Goal: Task Accomplishment & Management: Use online tool/utility

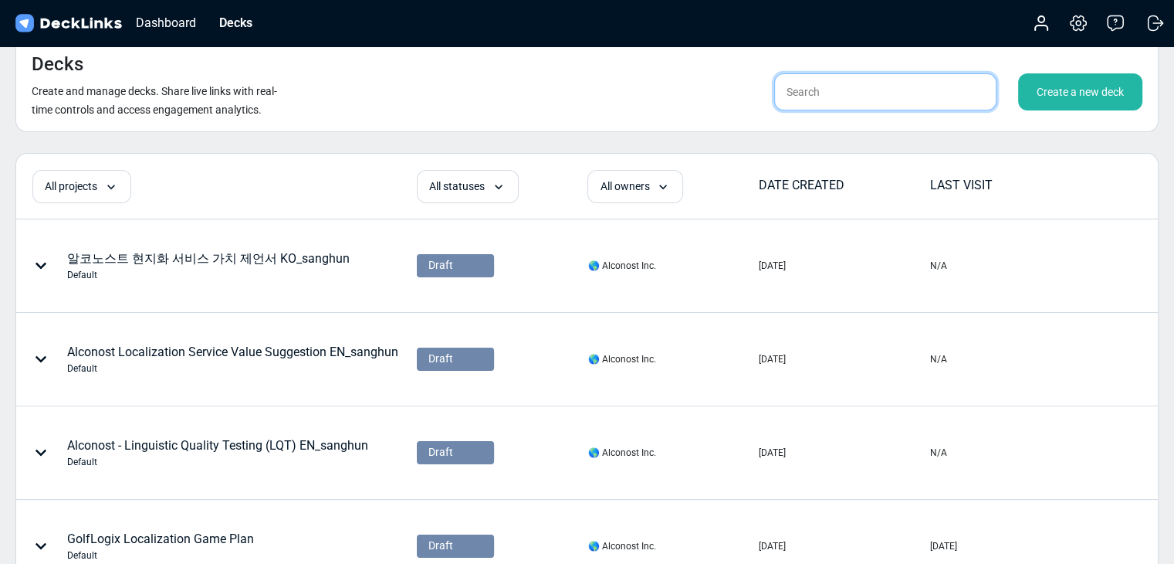
click at [882, 90] on input "text" at bounding box center [885, 91] width 222 height 37
type input "ㄴ"
type input "sanghun"
click at [644, 92] on div "Decks Create and manage decks. Share live links with real-time controls and acc…" at bounding box center [586, 84] width 1143 height 95
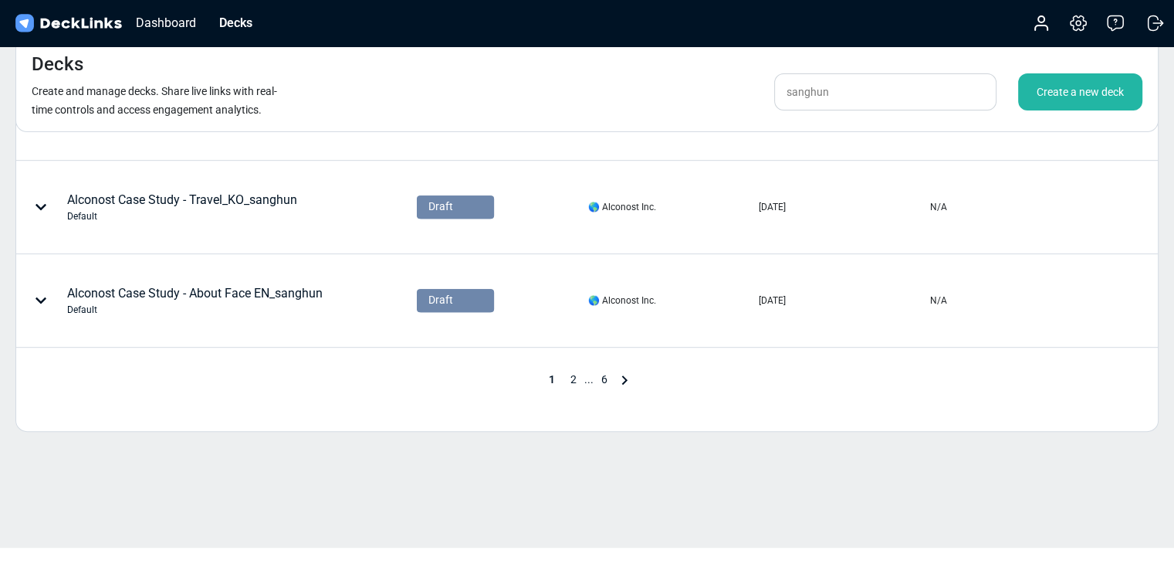
click at [566, 374] on span "2" at bounding box center [574, 379] width 22 height 12
click at [591, 373] on span "3" at bounding box center [594, 379] width 22 height 12
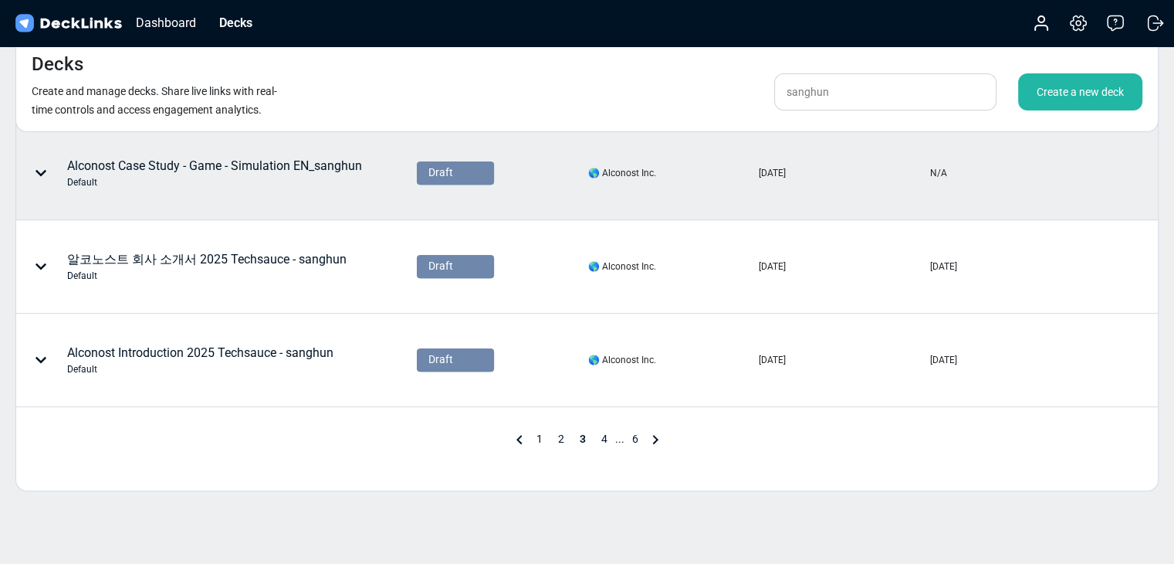
scroll to position [772, 0]
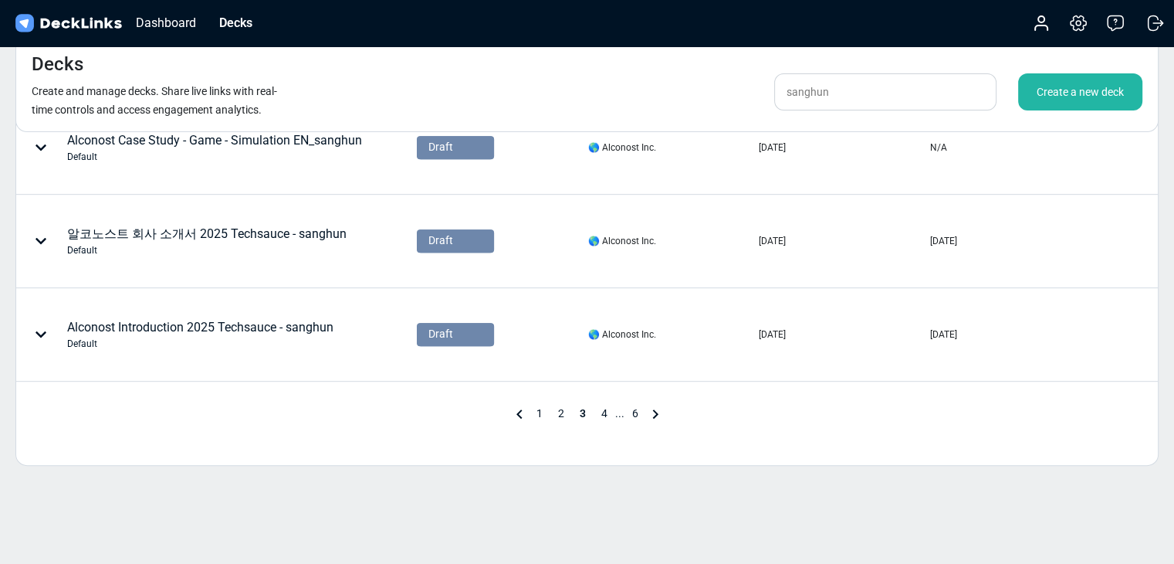
click at [599, 410] on span "4" at bounding box center [605, 413] width 22 height 12
click at [421, 413] on div "1 ... 3 4 5 6" at bounding box center [587, 414] width 1142 height 19
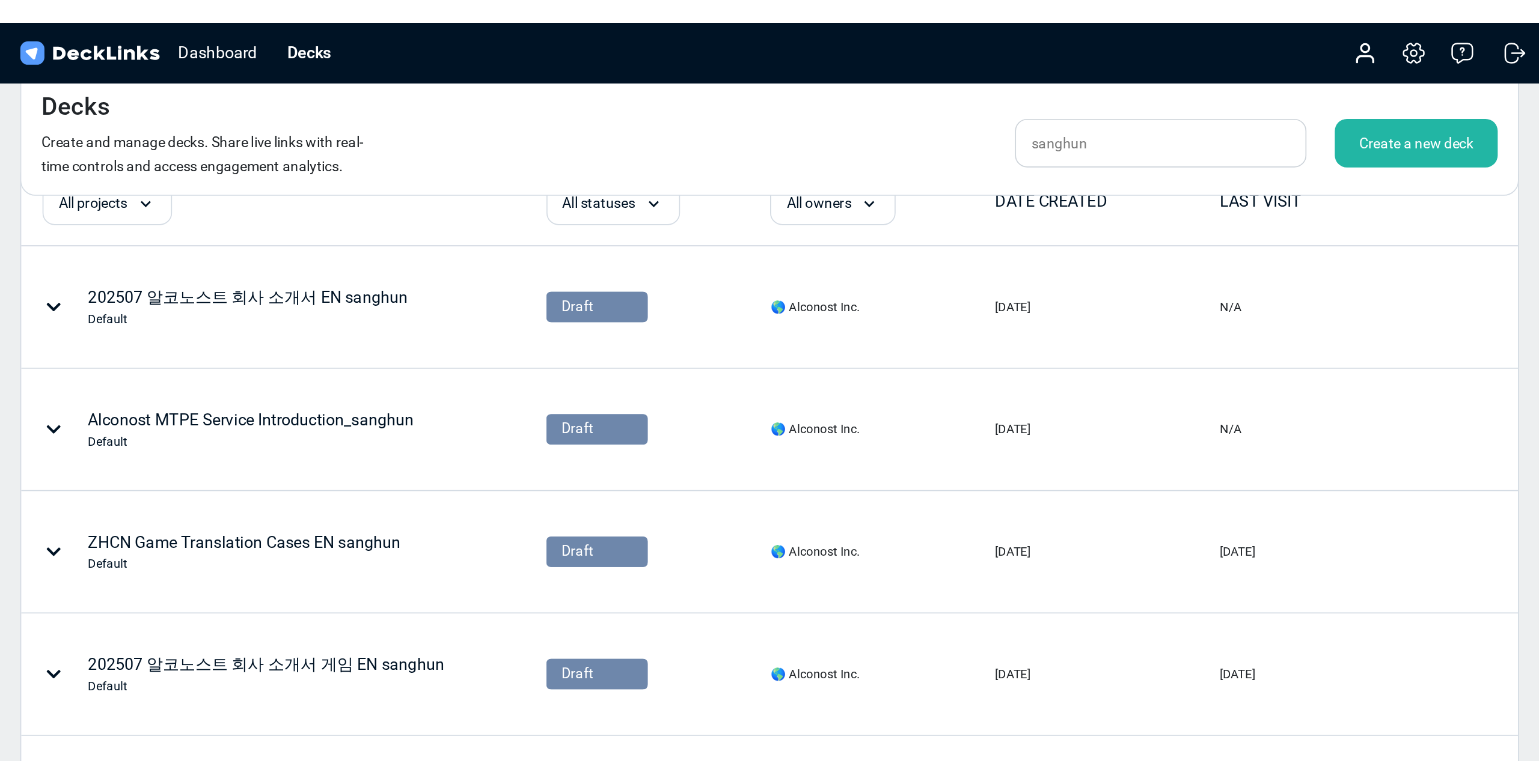
scroll to position [0, 0]
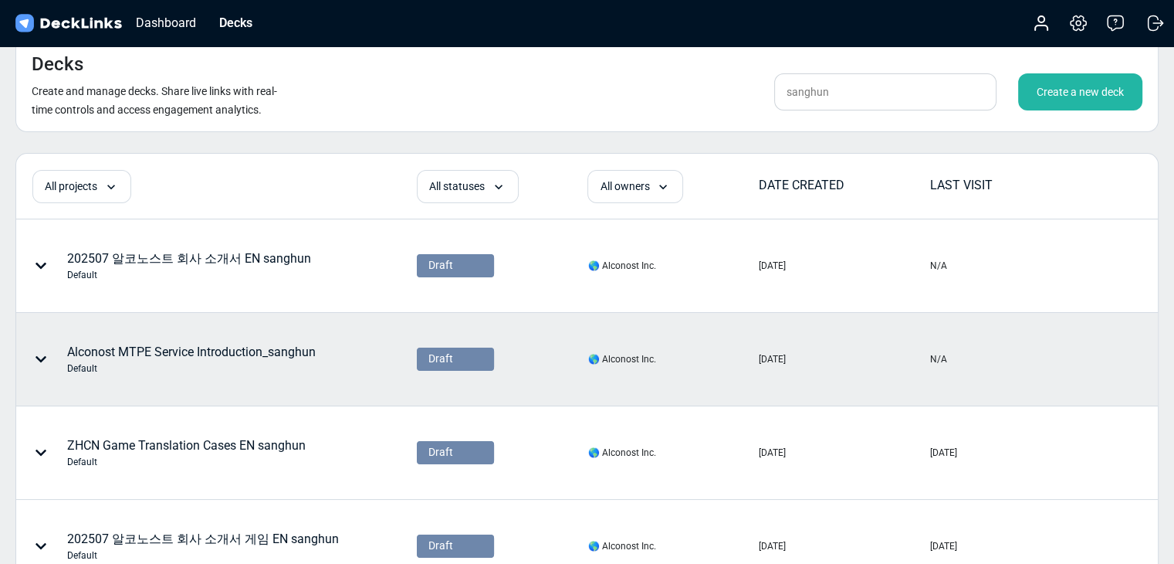
click at [304, 349] on div "Alconost MTPE Service Introduction_sanghun Default" at bounding box center [191, 359] width 249 height 32
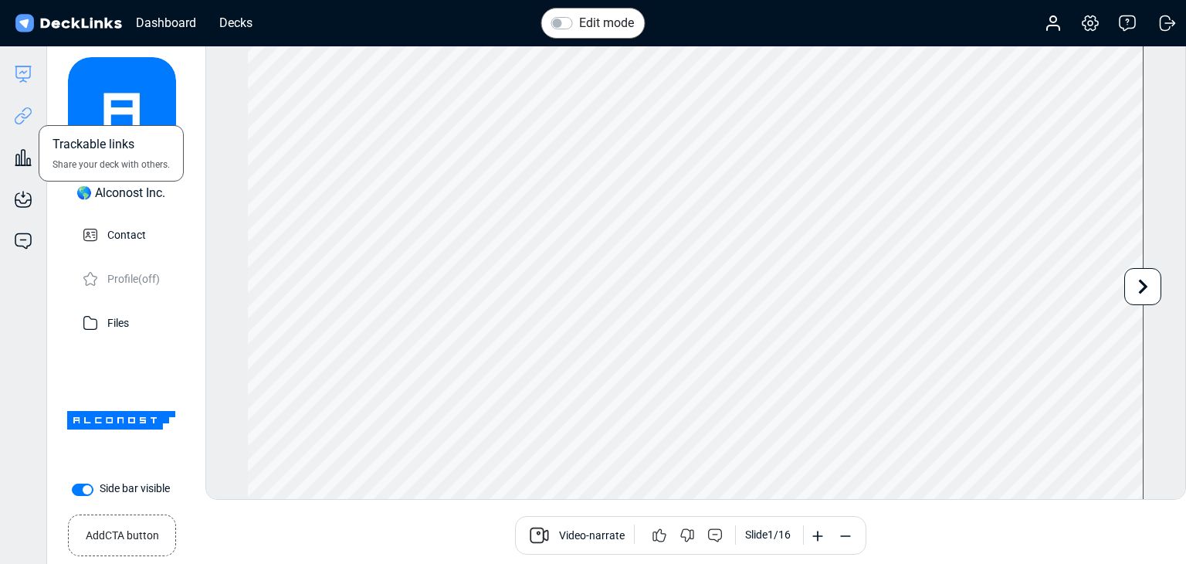
click at [23, 114] on icon at bounding box center [20, 119] width 11 height 12
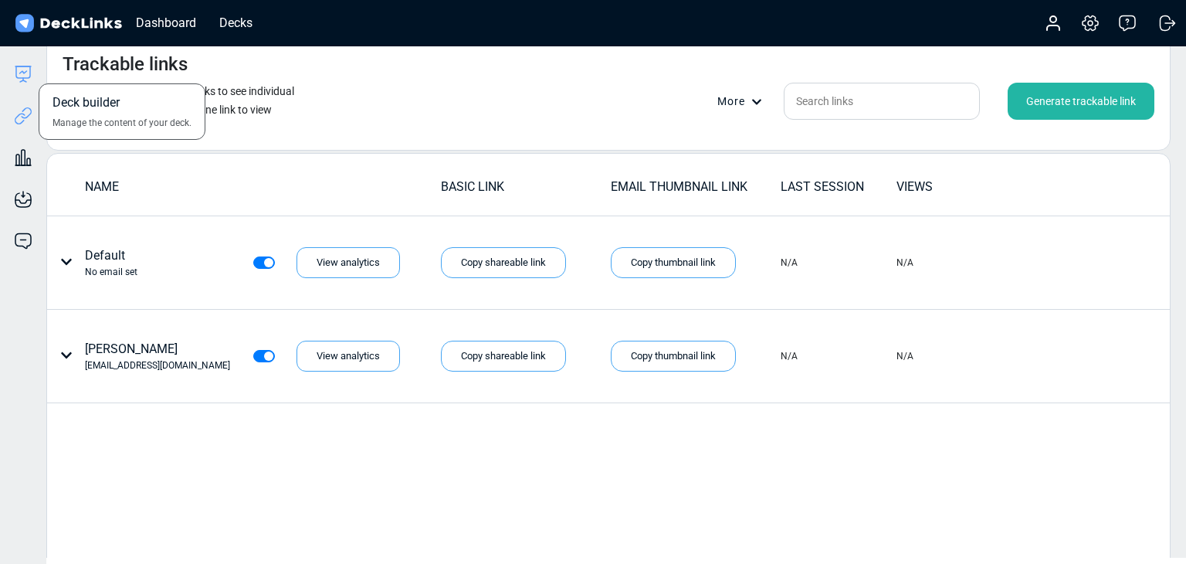
click at [22, 70] on icon at bounding box center [23, 74] width 19 height 19
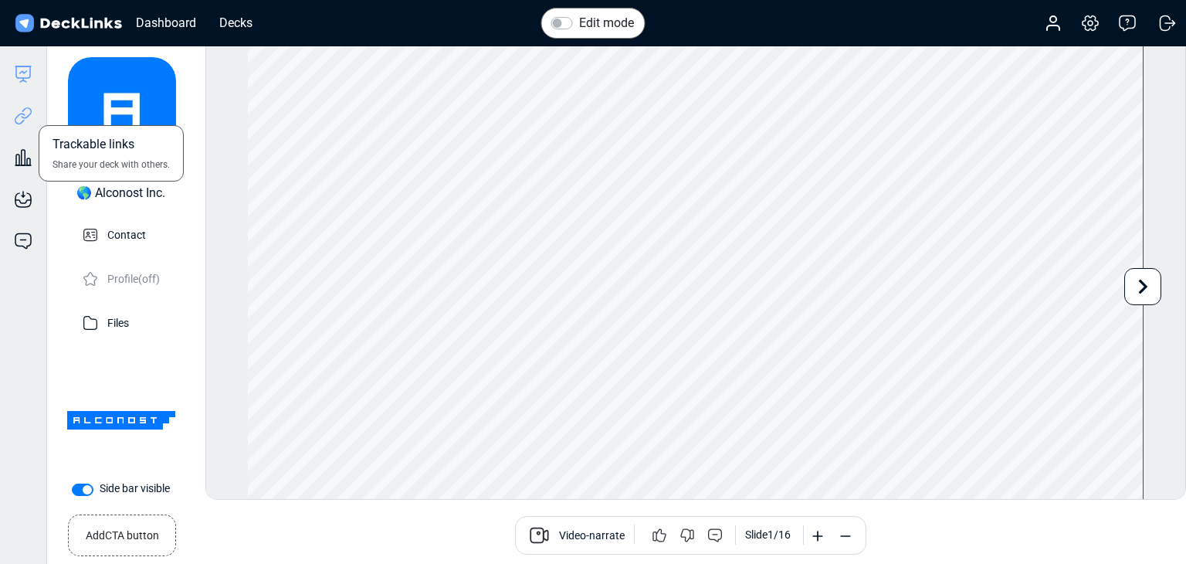
click at [14, 120] on icon at bounding box center [23, 116] width 19 height 19
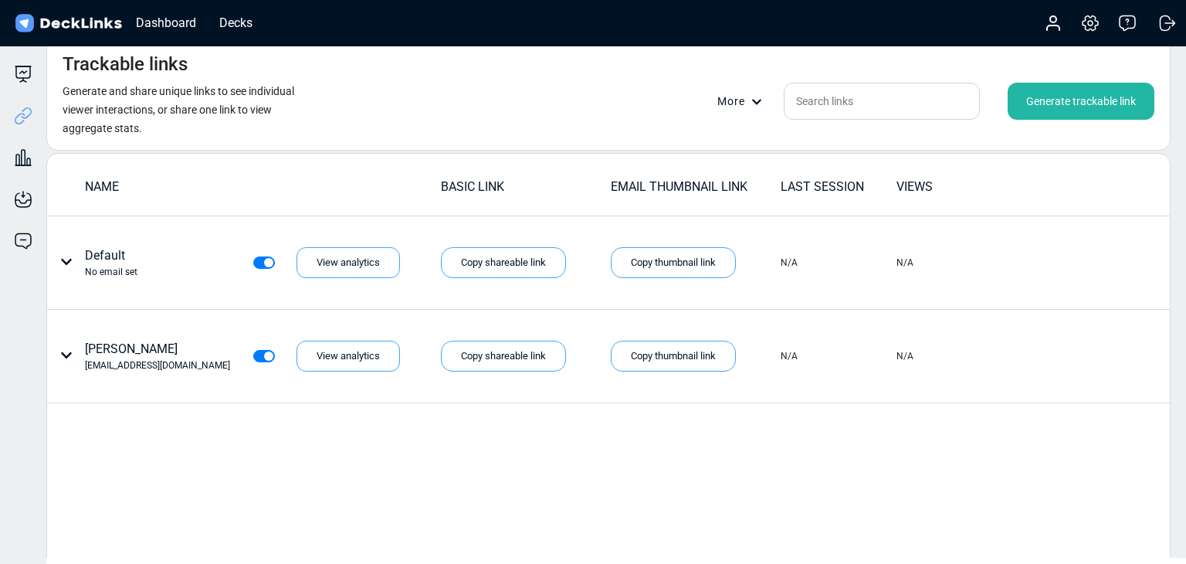
click at [991, 98] on div "Generate trackable link" at bounding box center [1080, 101] width 147 height 37
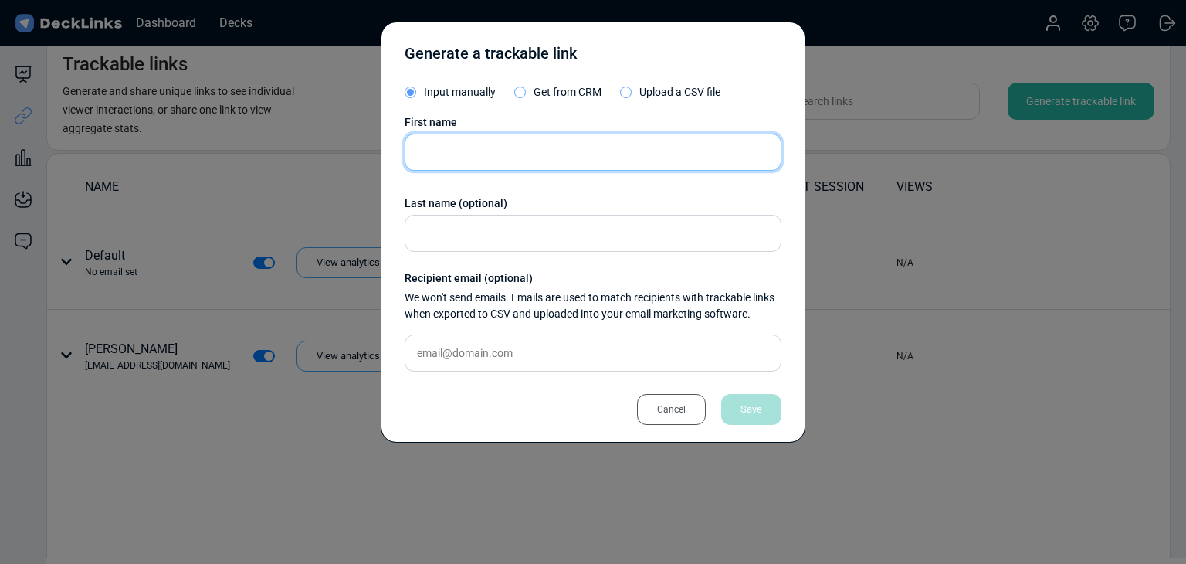
click at [440, 150] on input "text" at bounding box center [593, 152] width 377 height 37
paste input "Karan Castelino"
type input "Karan Castelino"
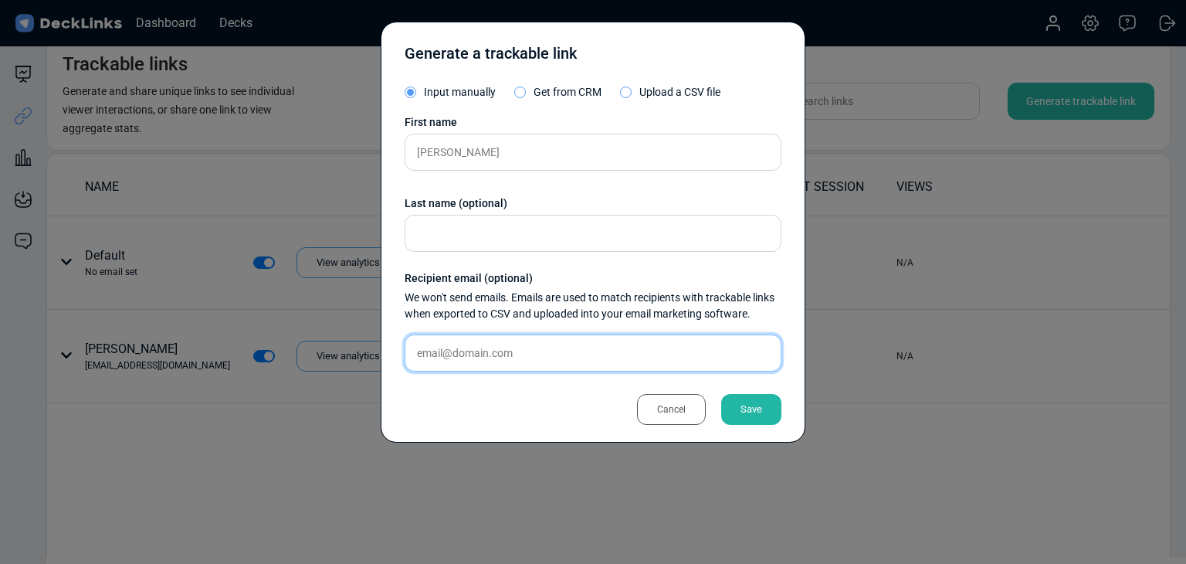
click at [537, 340] on input "text" at bounding box center [593, 352] width 377 height 37
paste input "karan@adenasoft.com"
type input "karan@adenasoft.com"
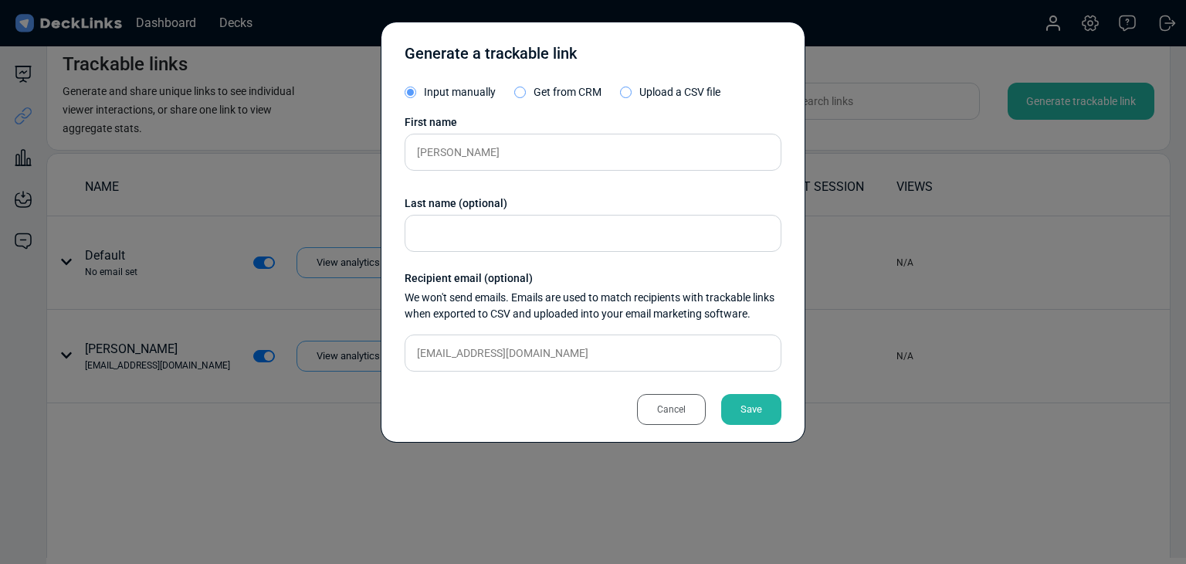
click at [757, 395] on div "Save" at bounding box center [751, 409] width 60 height 31
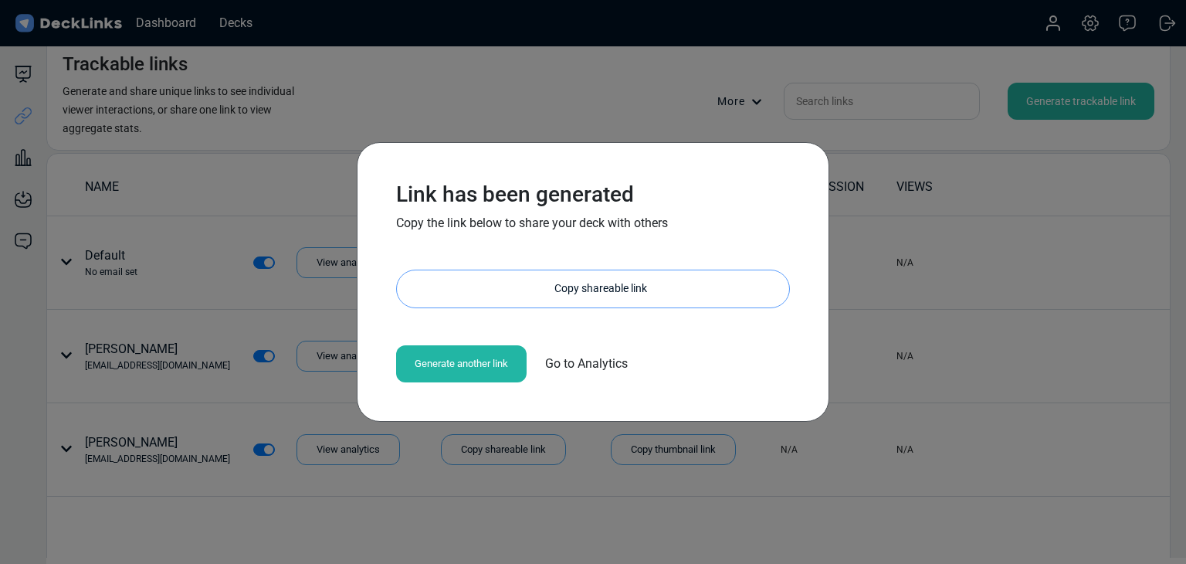
click at [598, 300] on div "Copy shareable link" at bounding box center [600, 288] width 377 height 37
click at [562, 296] on div "Copy shareable link" at bounding box center [600, 288] width 377 height 37
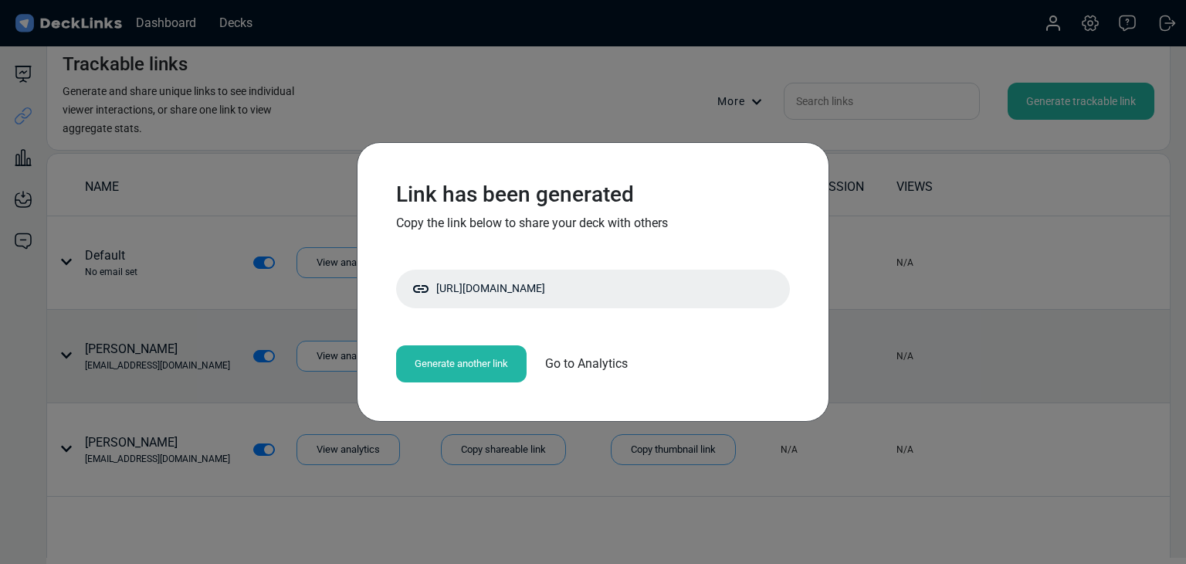
drag, startPoint x: 247, startPoint y: 334, endPoint x: 232, endPoint y: 312, distance: 26.8
click at [247, 334] on div "Link has been generated Copy the link below to share your deck with others http…" at bounding box center [593, 282] width 1186 height 564
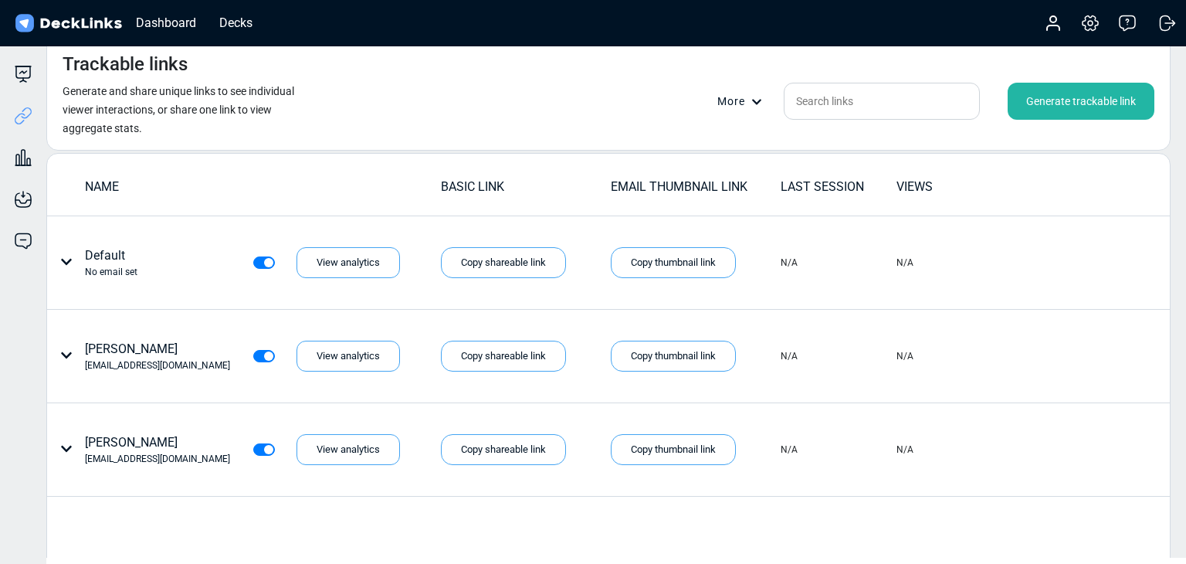
click at [343, 80] on div "Trackable links Generate and share unique links to see individual viewer intera…" at bounding box center [608, 93] width 1124 height 113
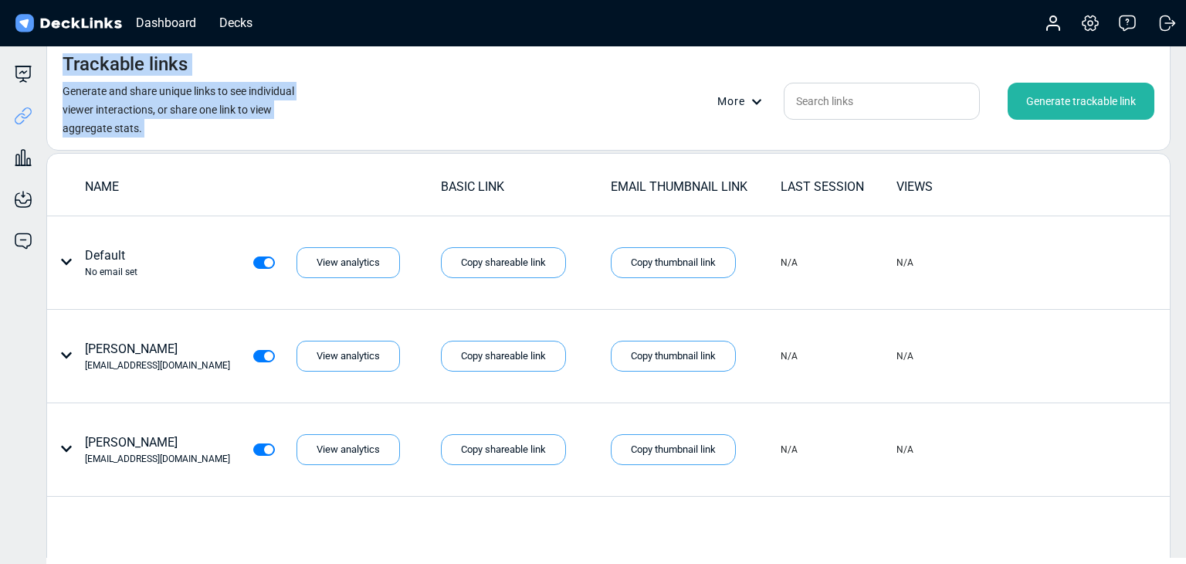
drag, startPoint x: 28, startPoint y: 69, endPoint x: 618, endPoint y: 85, distance: 590.8
click at [598, 85] on div "Deck builder Manage the content of your deck. Trackable links Share your deck w…" at bounding box center [593, 297] width 1186 height 520
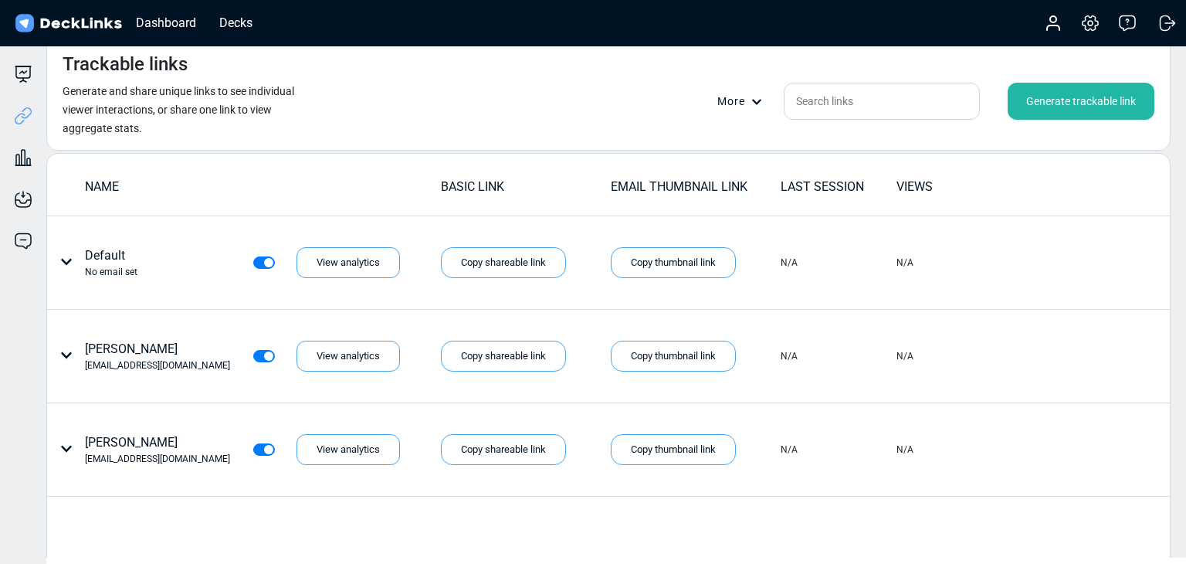
click at [991, 99] on div "Generate trackable link" at bounding box center [1080, 101] width 147 height 37
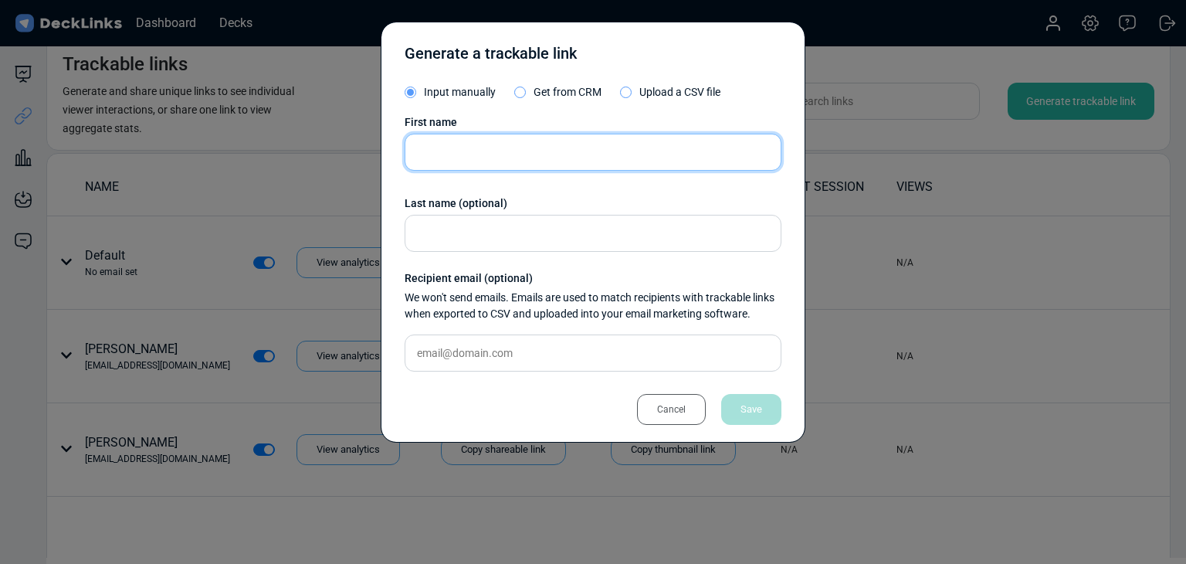
click at [550, 152] on input "text" at bounding box center [593, 152] width 377 height 37
paste input "Sundariya Munkhbileg"
type input "Sundariya Munkhbileg"
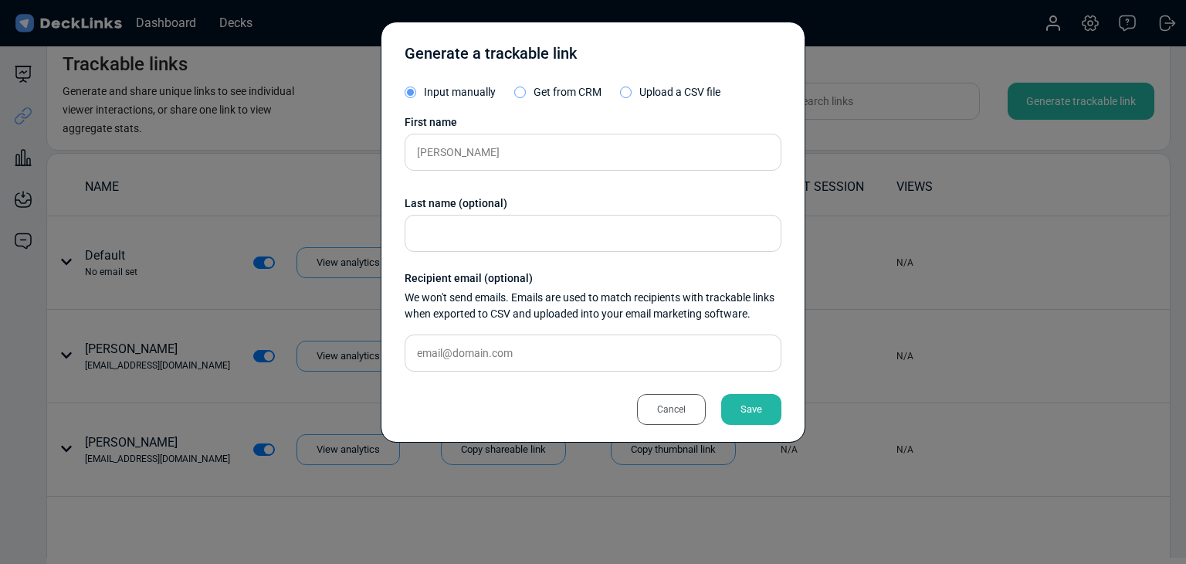
click at [581, 333] on div "First name Sundariya Munkhbileg Last name (optional) Recipient email (optional)…" at bounding box center [593, 248] width 377 height 269
click at [583, 336] on input "text" at bounding box center [593, 352] width 377 height 37
paste input "sundariya@gmeremit.com"
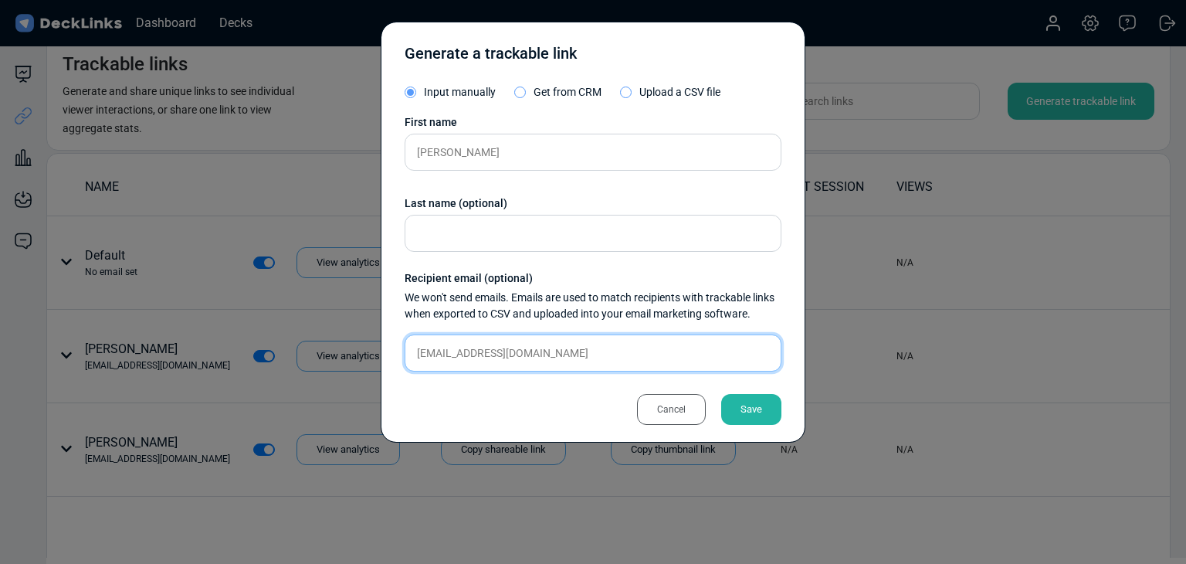
type input "sundariya@gmeremit.com"
click at [740, 402] on div "Save" at bounding box center [751, 409] width 60 height 31
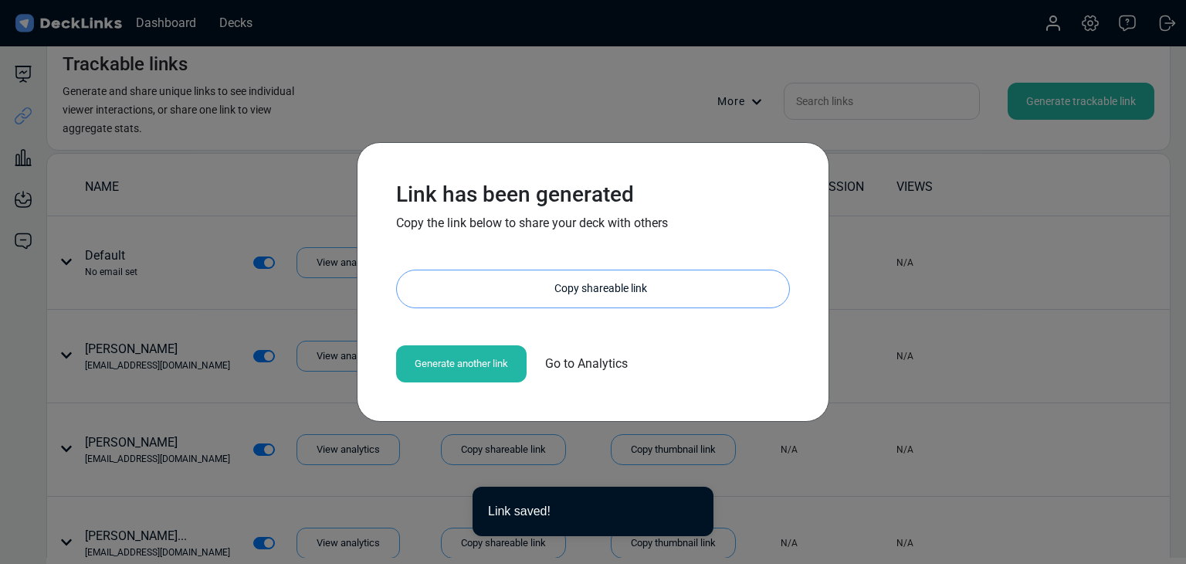
click at [591, 294] on div "Copy shareable link" at bounding box center [600, 288] width 377 height 37
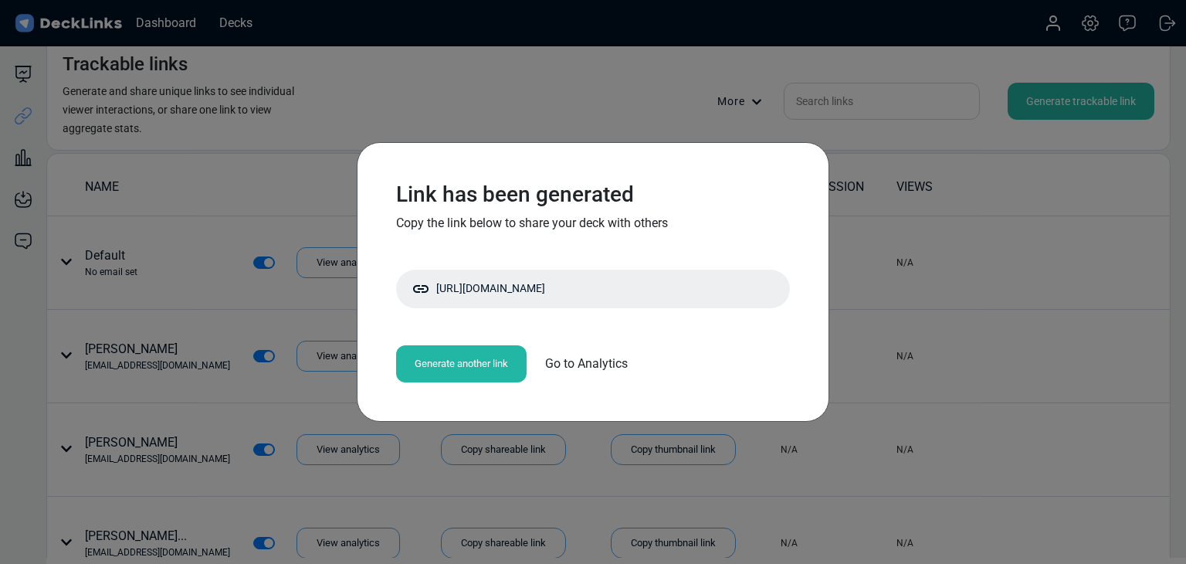
click at [148, 95] on div "Link has been generated Copy the link below to share your deck with others http…" at bounding box center [593, 282] width 1186 height 564
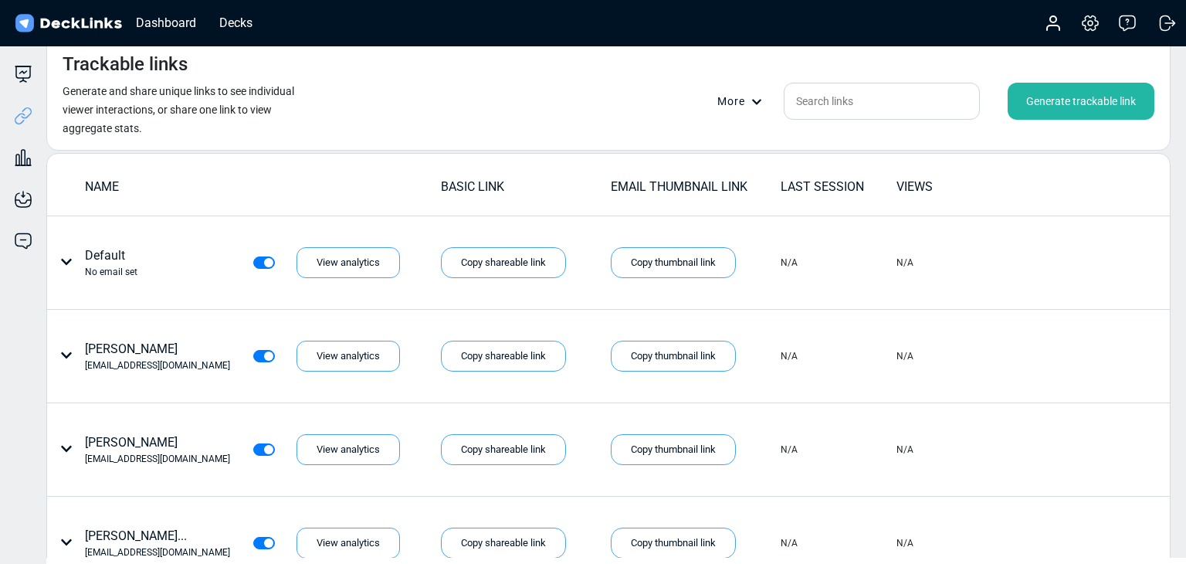
click at [444, 84] on div "Trackable links Generate and share unique links to see individual viewer intera…" at bounding box center [608, 93] width 1124 height 113
